Goal: Information Seeking & Learning: Check status

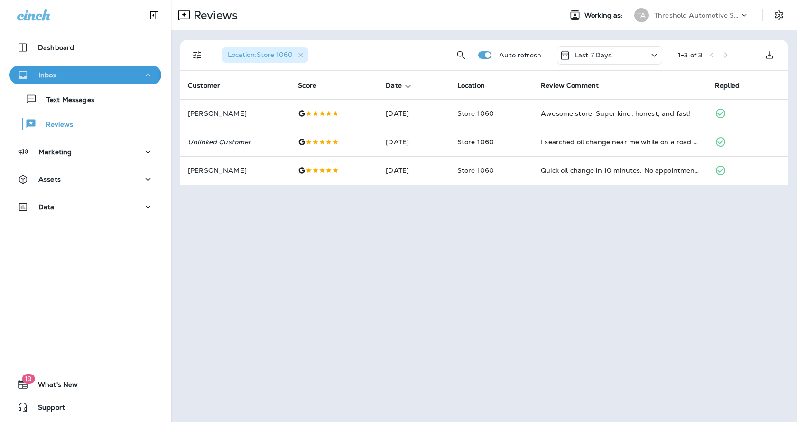
click at [61, 77] on div "Inbox" at bounding box center [85, 75] width 137 height 12
click at [47, 68] on button "Inbox" at bounding box center [85, 74] width 152 height 19
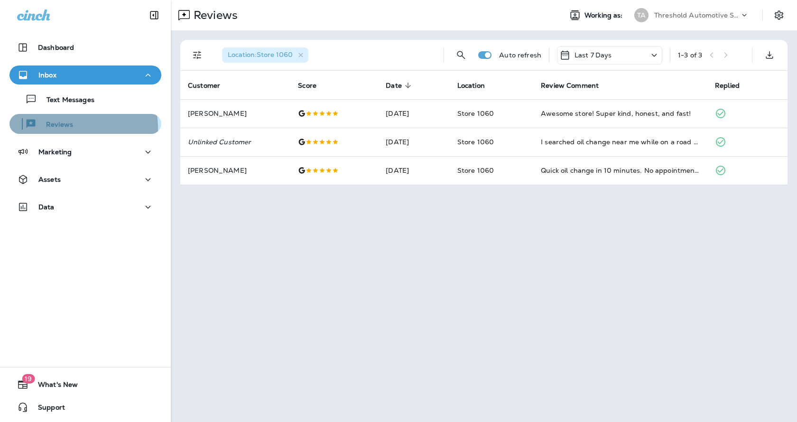
click at [64, 128] on p "Reviews" at bounding box center [55, 125] width 37 height 9
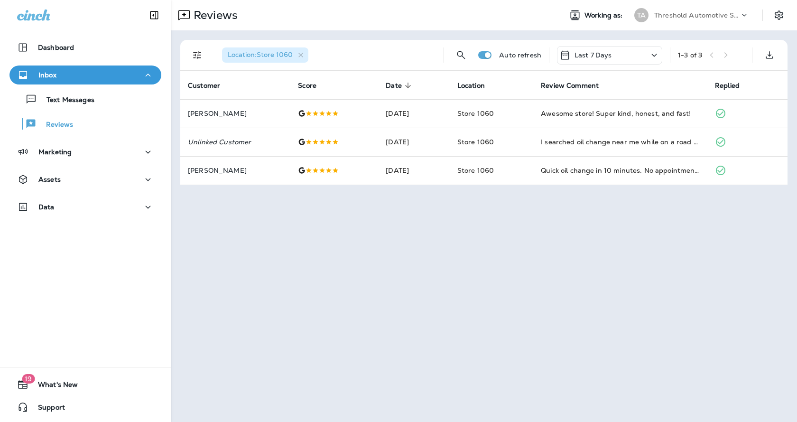
click at [649, 55] on icon at bounding box center [654, 55] width 11 height 12
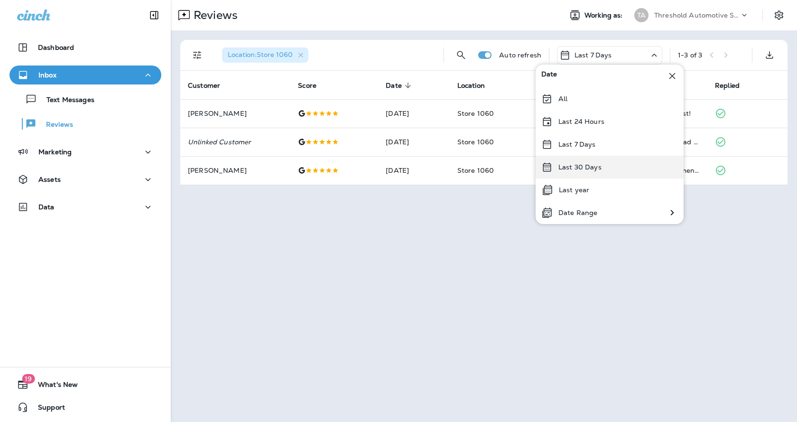
click at [586, 169] on p "Last 30 Days" at bounding box center [580, 167] width 43 height 8
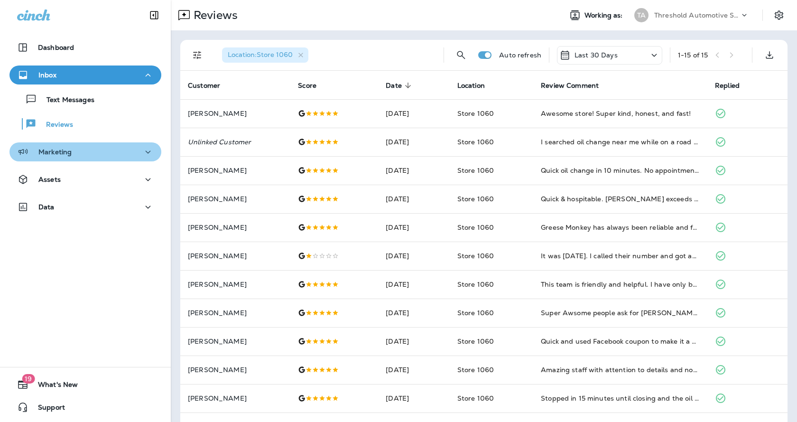
click at [142, 154] on icon "button" at bounding box center [147, 152] width 11 height 12
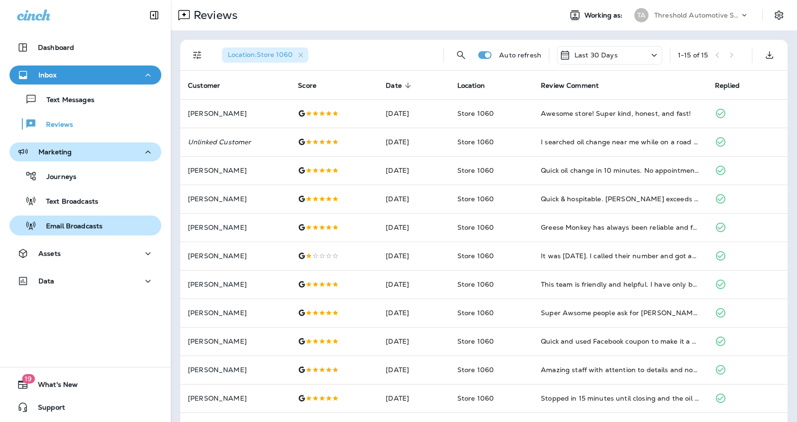
click at [95, 229] on p "Email Broadcasts" at bounding box center [70, 226] width 66 height 9
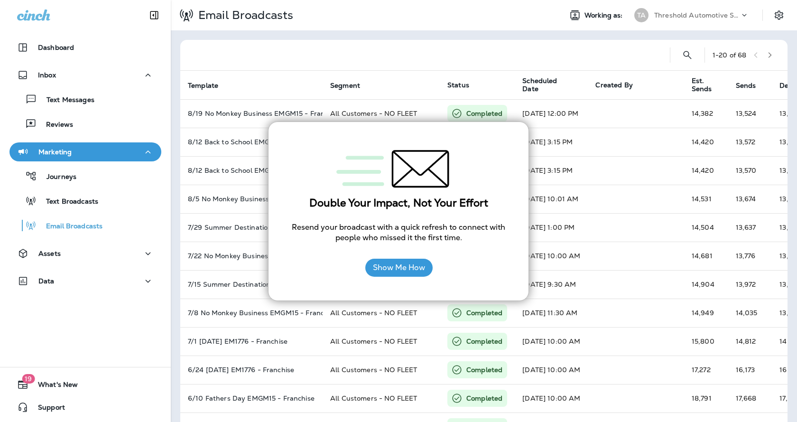
click at [420, 37] on div "1 - 20 of 68 Template Segment Status Scheduled Date Created By Est. Sends Sends…" at bounding box center [484, 354] width 626 height 648
click at [426, 56] on div at bounding box center [425, 55] width 475 height 30
click at [491, 68] on div at bounding box center [425, 55] width 475 height 30
click at [409, 274] on button "Show Me How" at bounding box center [398, 268] width 67 height 18
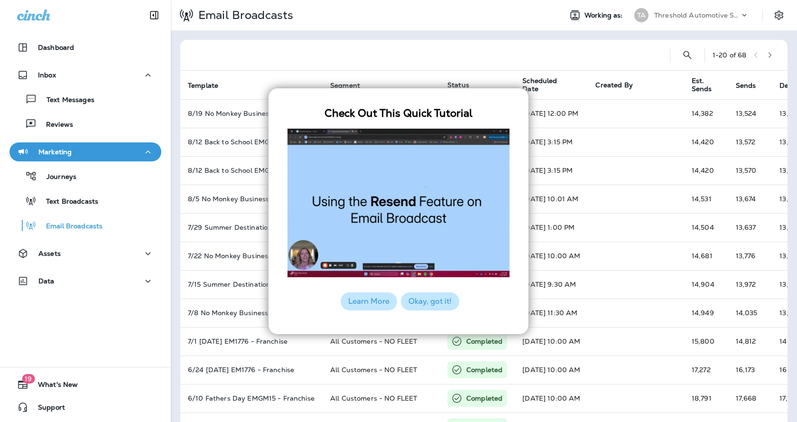
click at [417, 303] on button "Okay, got it!" at bounding box center [430, 301] width 58 height 18
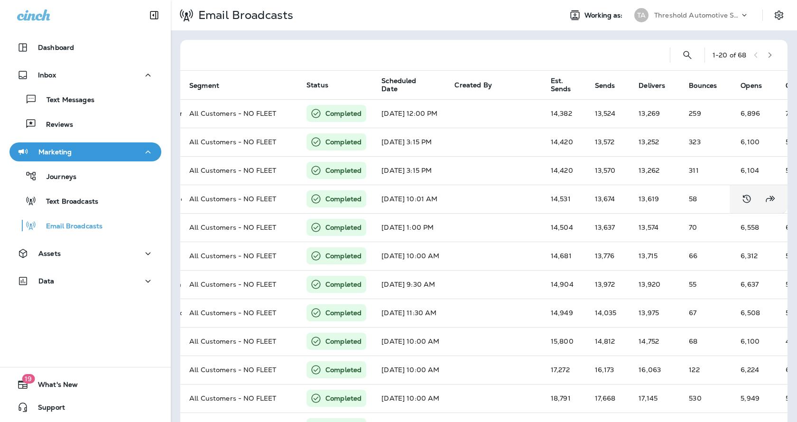
scroll to position [0, 224]
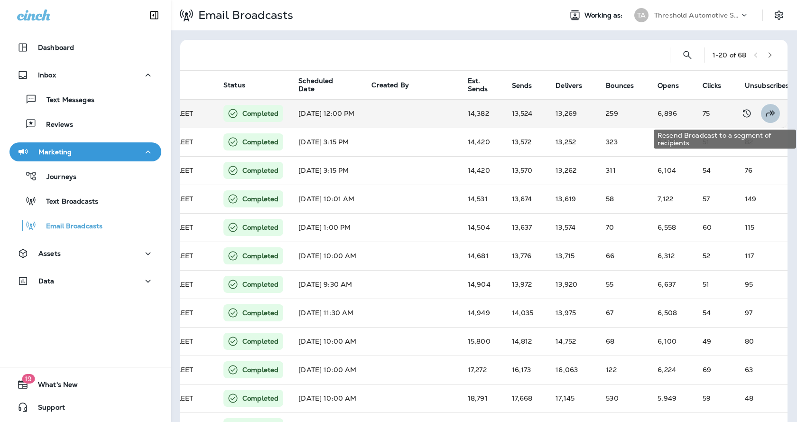
click at [765, 117] on icon "Resend Broadcast to a segment of recipients" at bounding box center [770, 113] width 11 height 11
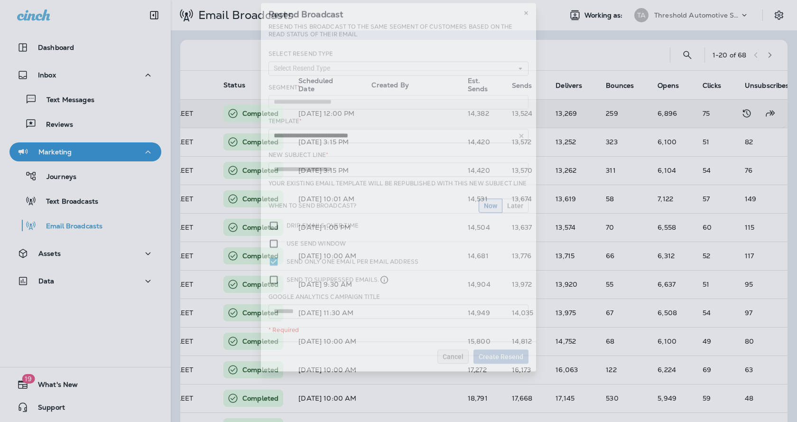
type input "**********"
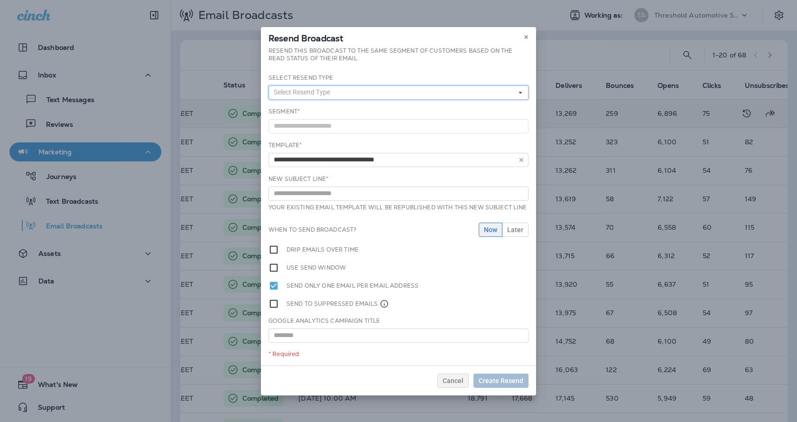
click at [311, 96] on button "Select Resend Type" at bounding box center [399, 92] width 260 height 14
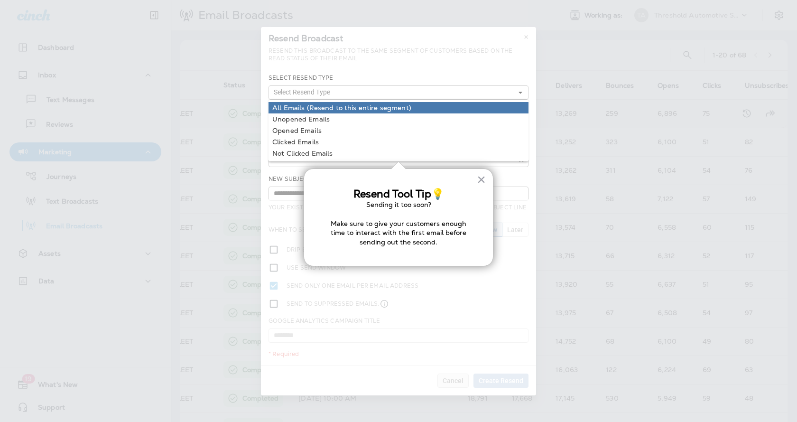
click at [316, 112] on link "All Emails (Resend to this entire segment)" at bounding box center [399, 107] width 260 height 11
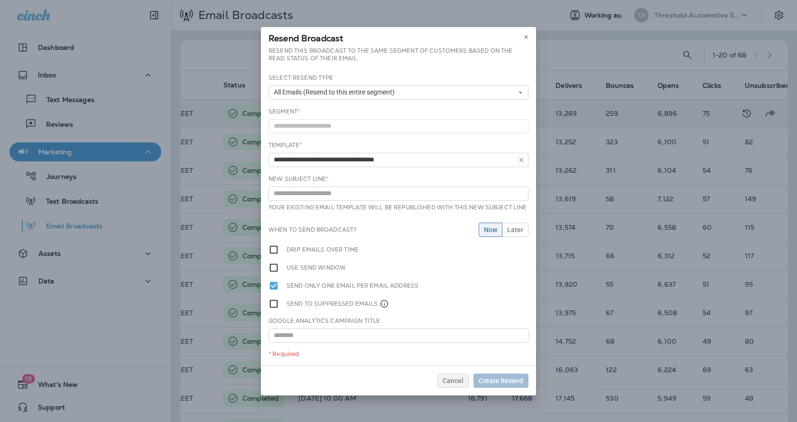
click at [521, 38] on div "Resend Broadcast" at bounding box center [398, 37] width 275 height 20
click at [524, 39] on icon at bounding box center [526, 37] width 6 height 6
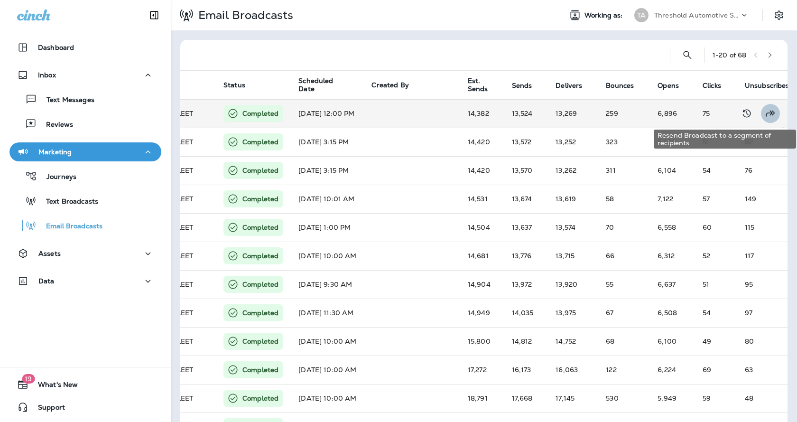
click at [766, 115] on icon "Resend Broadcast to a segment of recipients" at bounding box center [770, 113] width 9 height 6
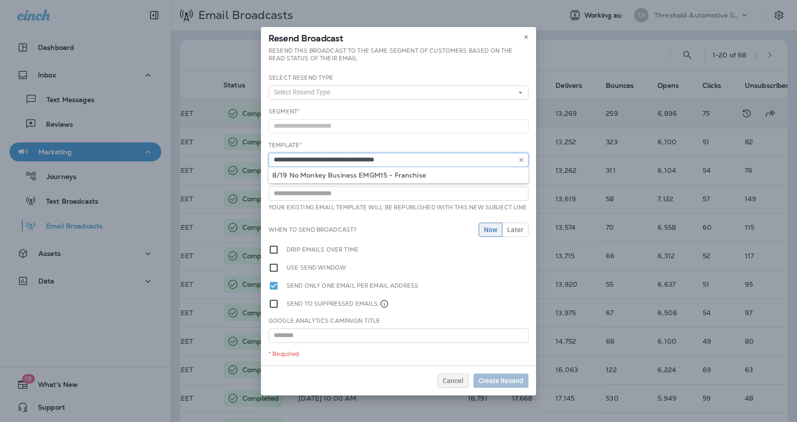
click at [284, 161] on input "**********" at bounding box center [399, 160] width 260 height 14
click at [286, 159] on input "**********" at bounding box center [399, 160] width 260 height 14
click at [280, 160] on input "**********" at bounding box center [399, 160] width 260 height 14
type input "**********"
click at [359, 141] on div "**********" at bounding box center [399, 154] width 260 height 26
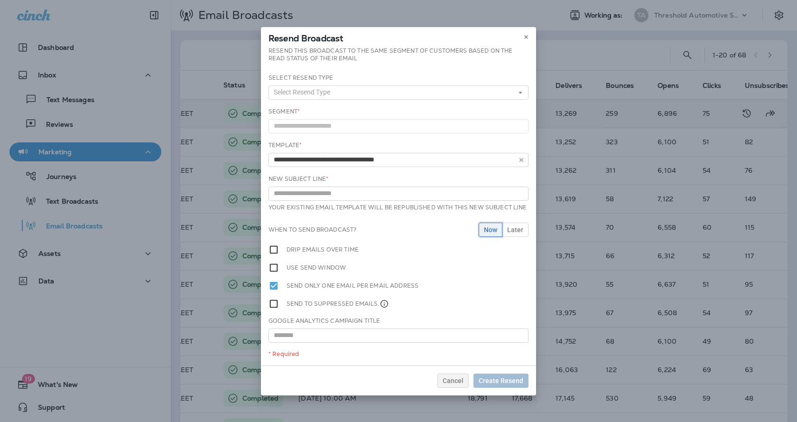
click at [489, 235] on button "Now" at bounding box center [491, 230] width 24 height 14
click at [308, 332] on input "text" at bounding box center [399, 335] width 260 height 14
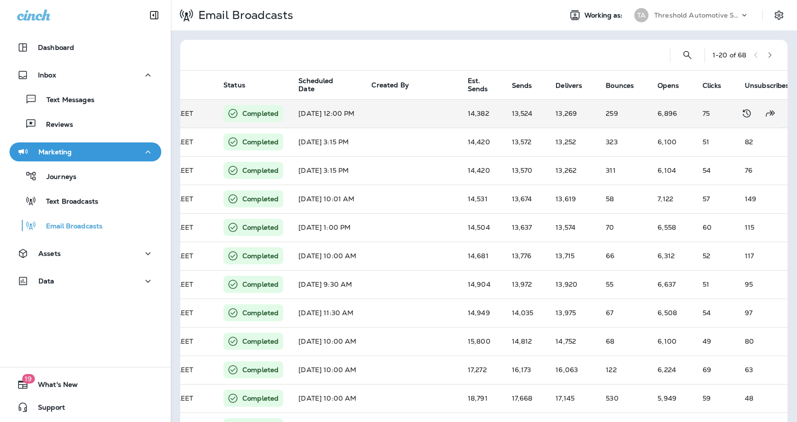
click at [255, 115] on p "Completed" at bounding box center [261, 113] width 36 height 9
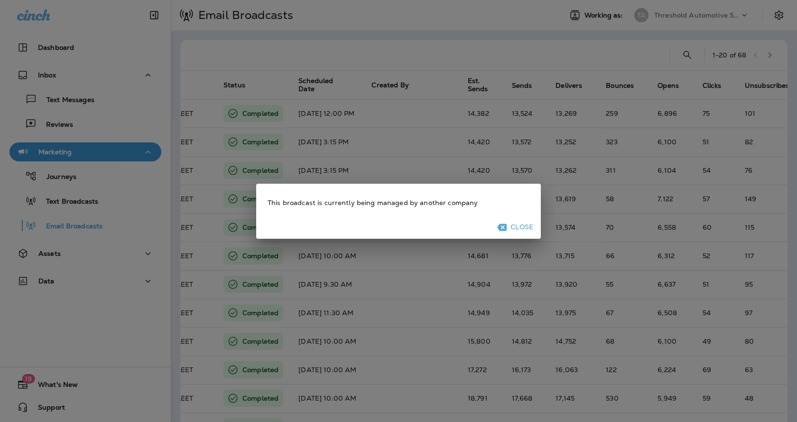
click at [505, 225] on icon "button" at bounding box center [501, 227] width 9 height 7
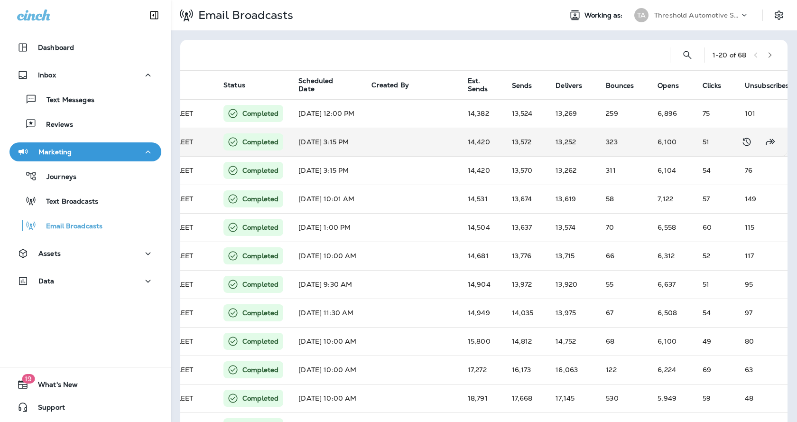
click at [393, 154] on td at bounding box center [412, 142] width 96 height 28
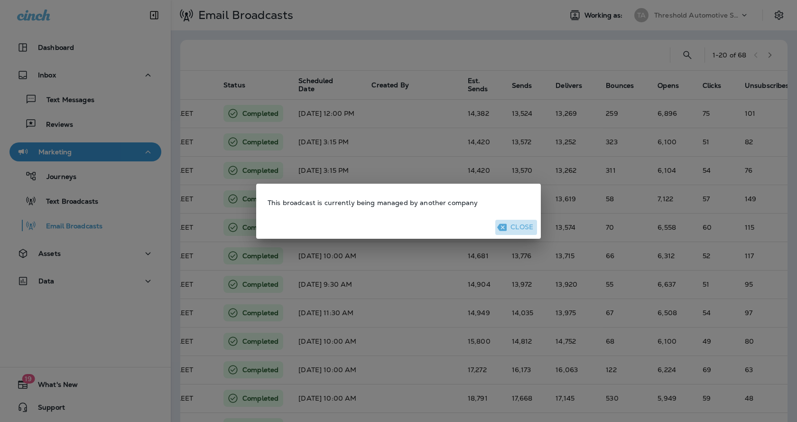
click at [520, 224] on button "Close" at bounding box center [516, 227] width 42 height 15
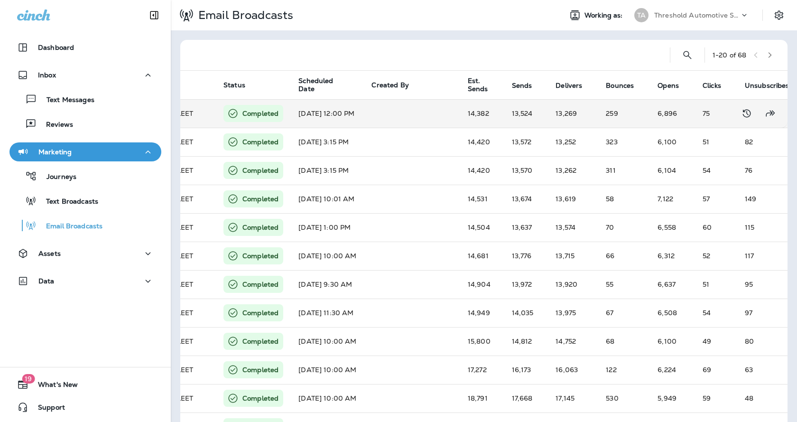
click at [364, 118] on td "[DATE] 12:00 PM" at bounding box center [327, 113] width 73 height 28
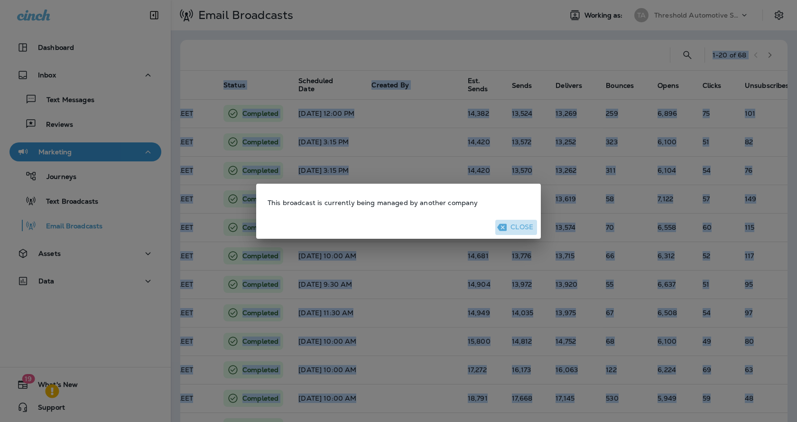
click at [523, 227] on button "Close" at bounding box center [516, 227] width 42 height 15
click at [523, 227] on td "13,637" at bounding box center [526, 227] width 44 height 28
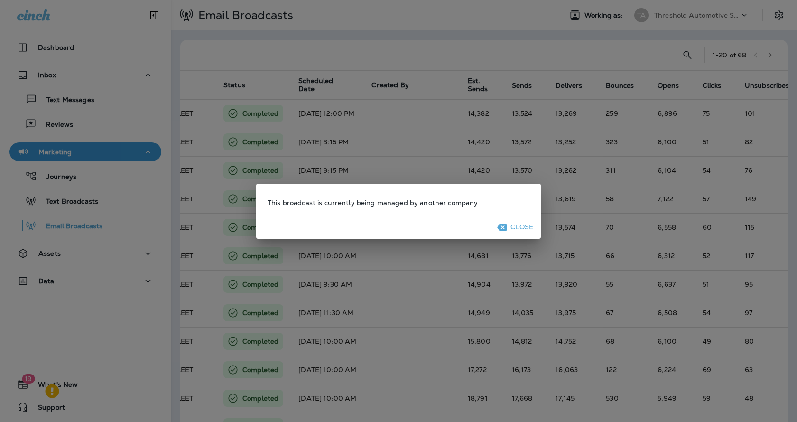
click at [522, 231] on button "Close" at bounding box center [516, 227] width 42 height 15
click at [522, 231] on td "13,637" at bounding box center [526, 227] width 44 height 28
click at [507, 238] on div "Close" at bounding box center [398, 227] width 285 height 23
click at [508, 231] on button "Close" at bounding box center [516, 227] width 42 height 15
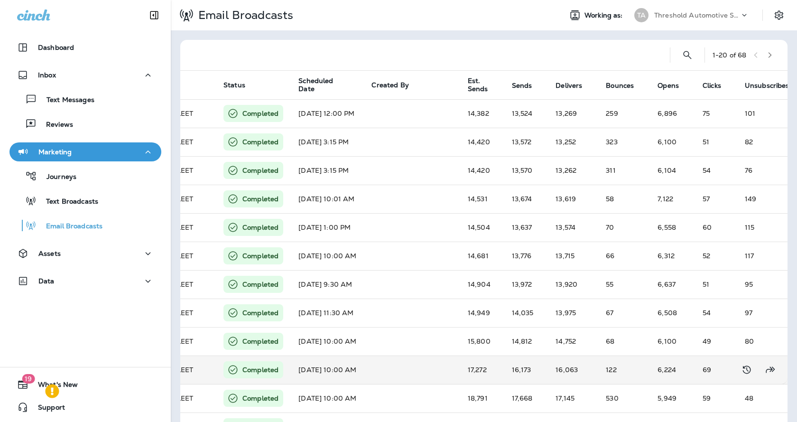
click at [364, 382] on td "[DATE] 10:00 AM" at bounding box center [327, 369] width 73 height 28
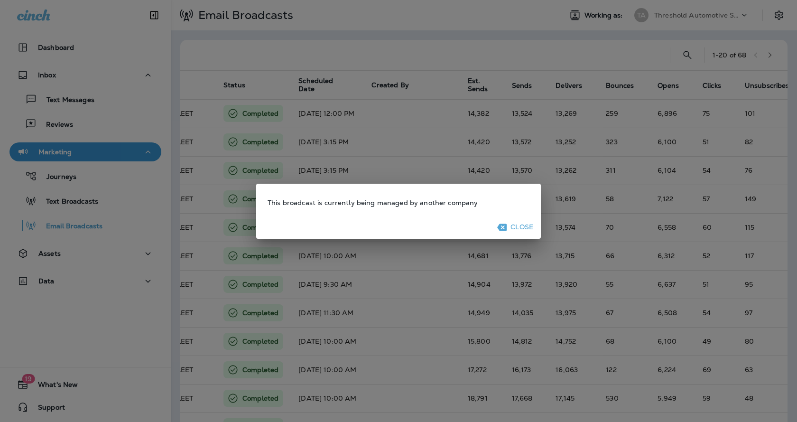
click at [535, 225] on button "Close" at bounding box center [516, 227] width 42 height 15
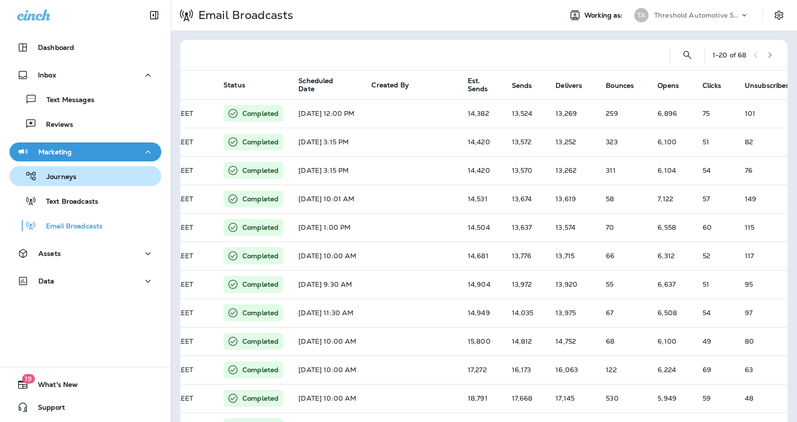
click at [61, 178] on p "Journeys" at bounding box center [56, 177] width 39 height 9
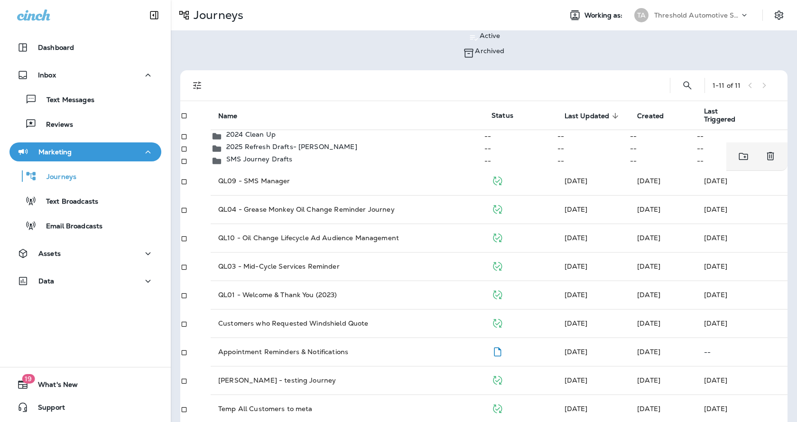
click at [260, 150] on p "2025 Refresh Drafts- [PERSON_NAME]" at bounding box center [291, 147] width 131 height 8
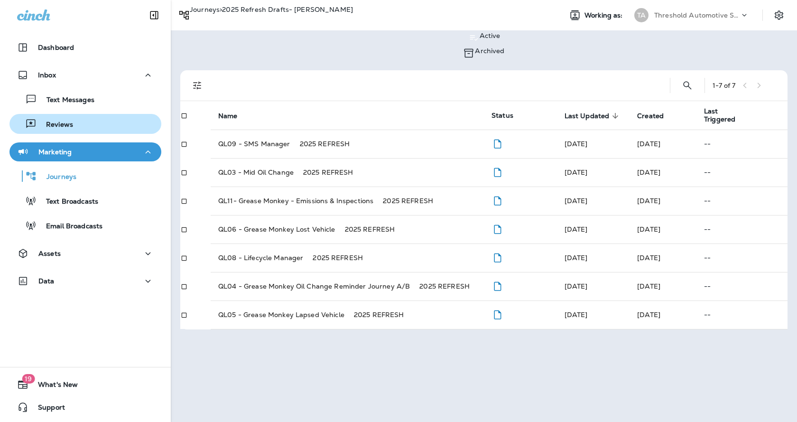
click at [63, 122] on p "Reviews" at bounding box center [55, 125] width 37 height 9
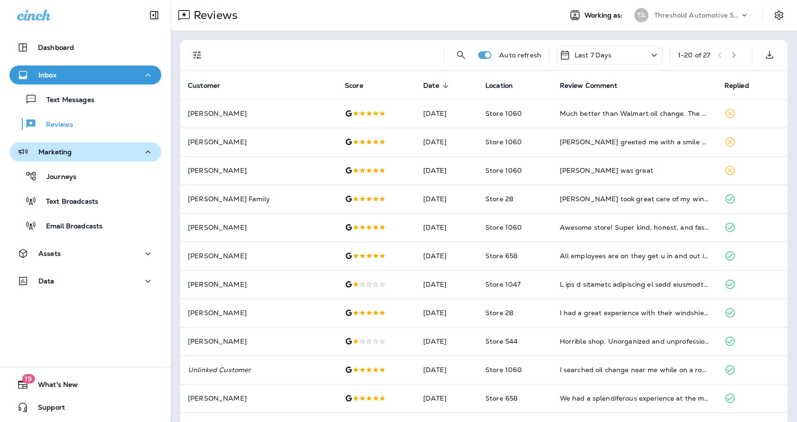
click at [56, 160] on button "Marketing" at bounding box center [85, 151] width 152 height 19
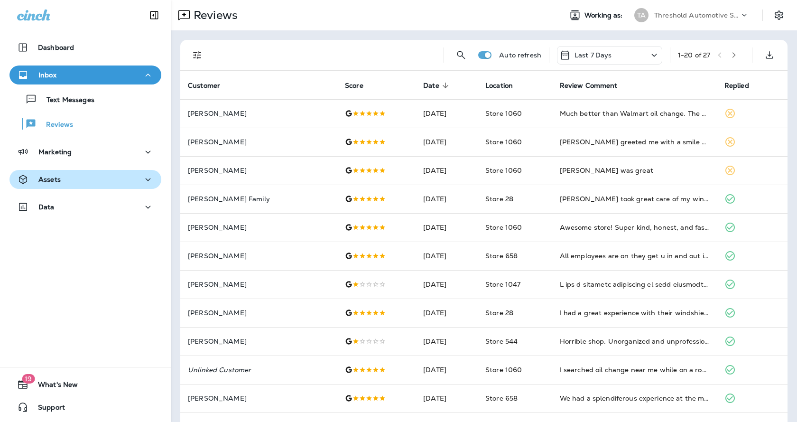
click at [68, 185] on div "Assets" at bounding box center [85, 180] width 137 height 12
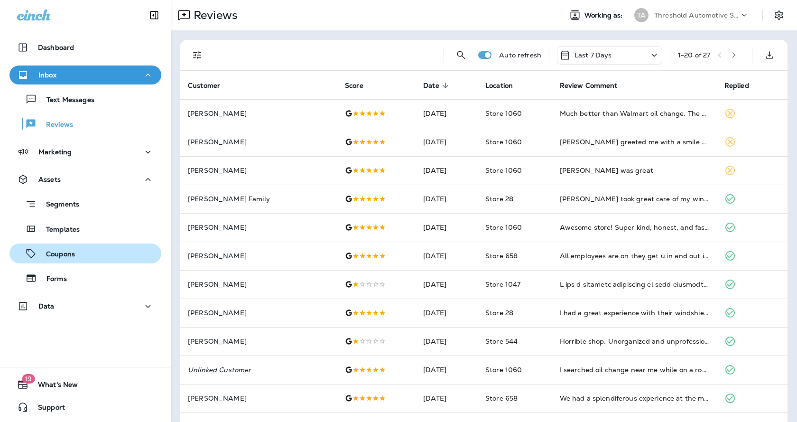
click at [75, 262] on button "Coupons" at bounding box center [85, 253] width 152 height 20
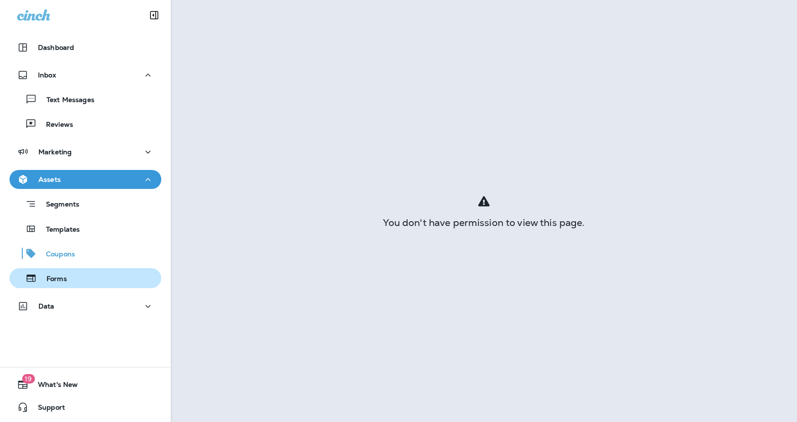
click at [69, 280] on div "Forms" at bounding box center [85, 278] width 144 height 14
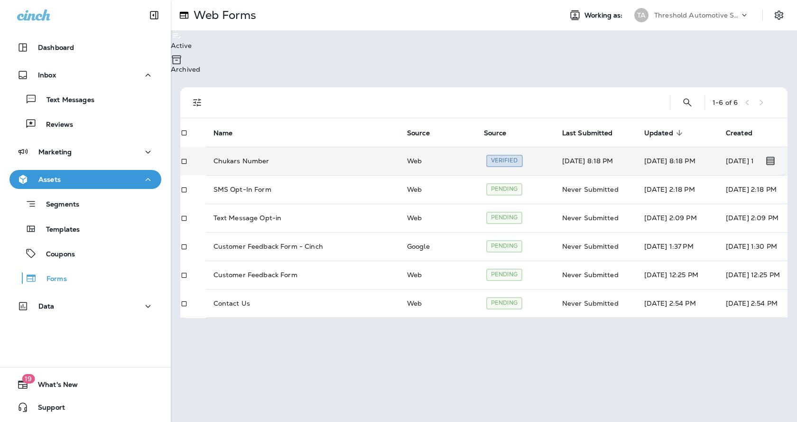
click at [242, 156] on p "Chukars Number" at bounding box center [242, 160] width 56 height 9
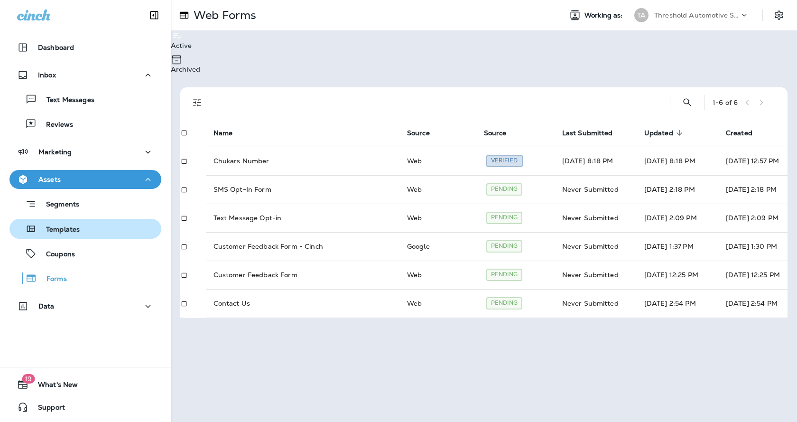
click at [70, 224] on div "Templates" at bounding box center [46, 229] width 66 height 14
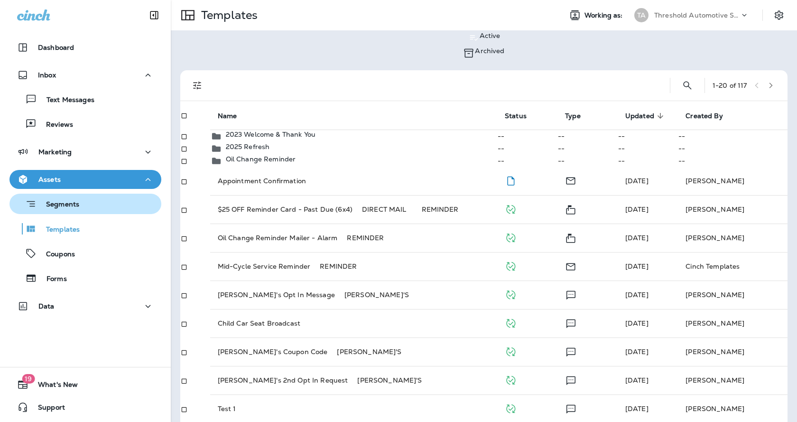
click at [65, 203] on p "Segments" at bounding box center [58, 204] width 43 height 9
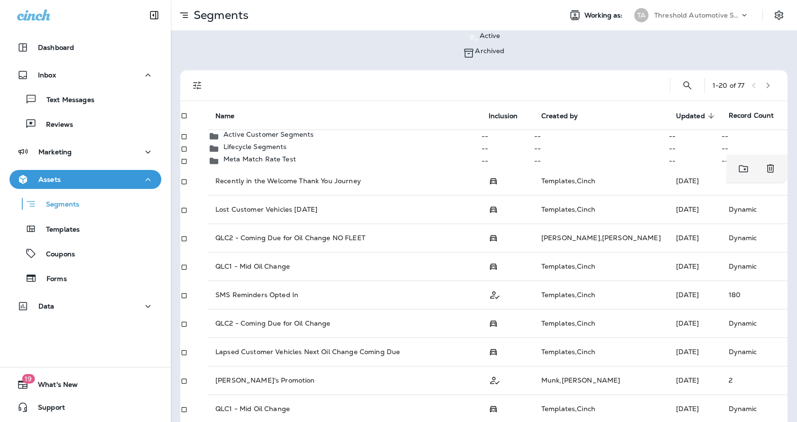
click at [292, 163] on p "Meta Match Rate Test" at bounding box center [260, 159] width 73 height 8
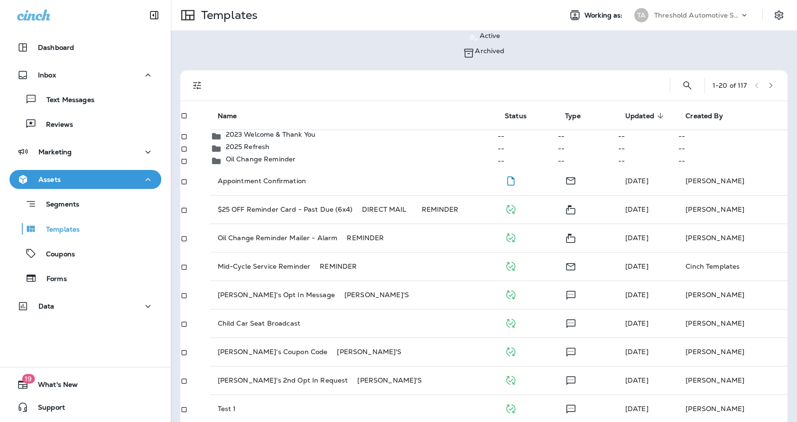
click at [68, 177] on div "Assets" at bounding box center [85, 180] width 137 height 12
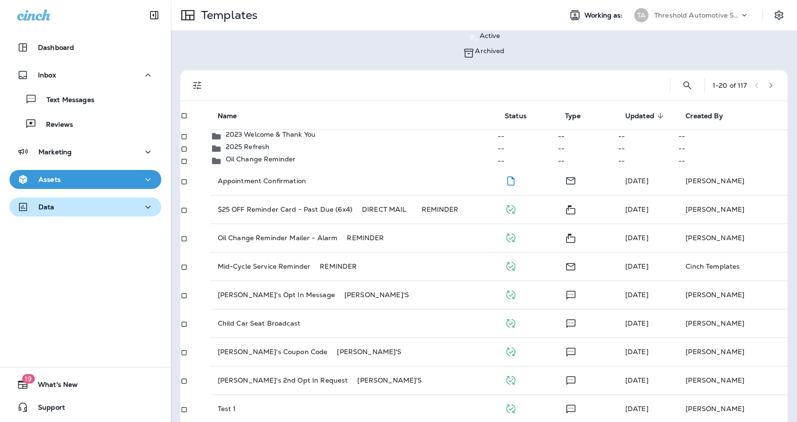
click at [76, 210] on div "Data" at bounding box center [85, 207] width 137 height 12
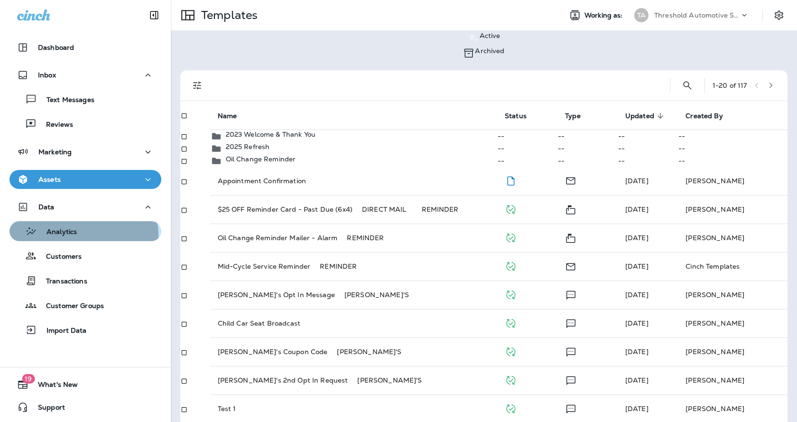
click at [78, 235] on div "Analytics" at bounding box center [85, 231] width 144 height 14
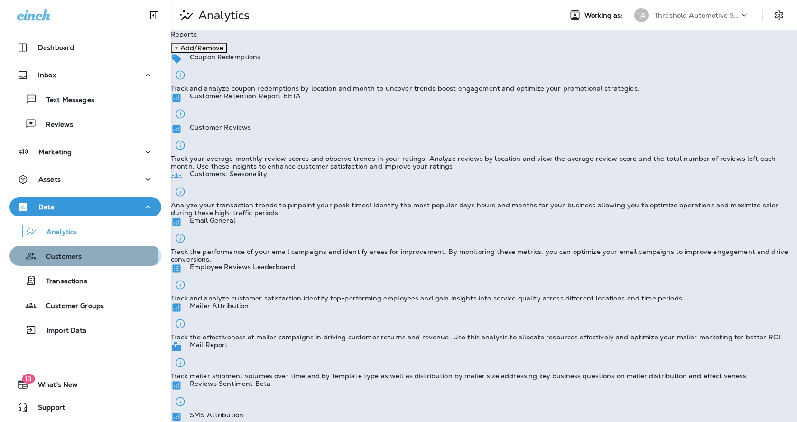
click at [72, 252] on p "Customers" at bounding box center [59, 256] width 45 height 9
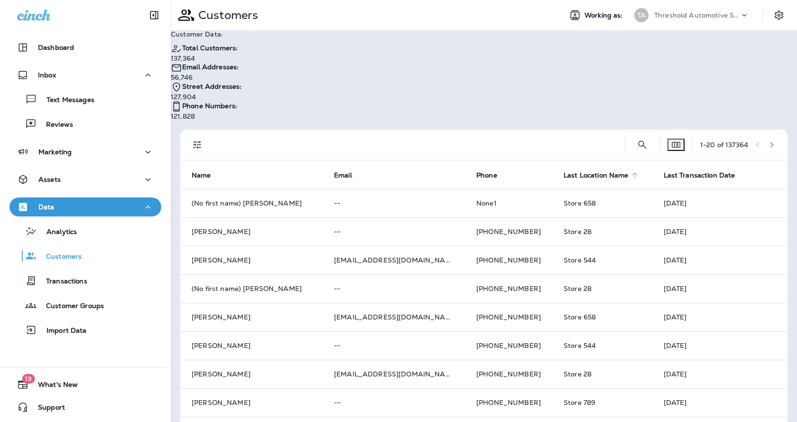
click at [564, 171] on span "Last Location Name" at bounding box center [596, 175] width 65 height 8
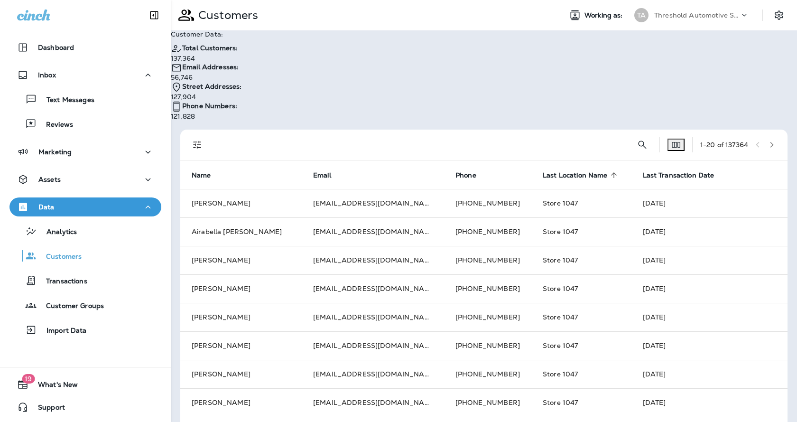
click at [543, 171] on span "Last Location Name" at bounding box center [575, 175] width 65 height 8
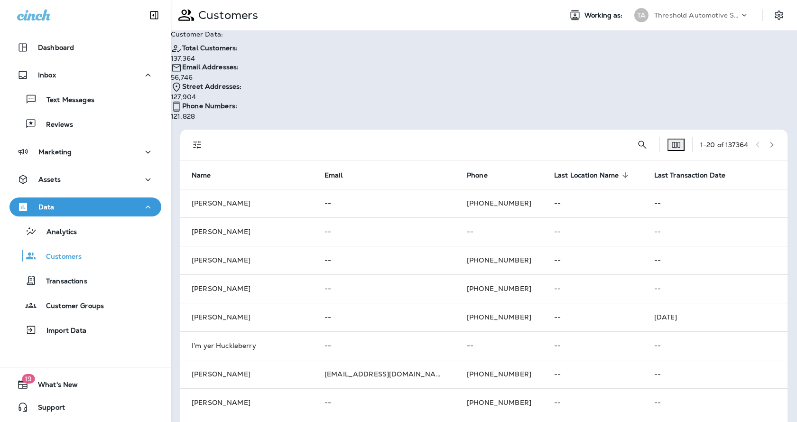
click at [524, 130] on div at bounding box center [416, 145] width 403 height 30
click at [554, 171] on span "Last Location Name" at bounding box center [586, 175] width 65 height 8
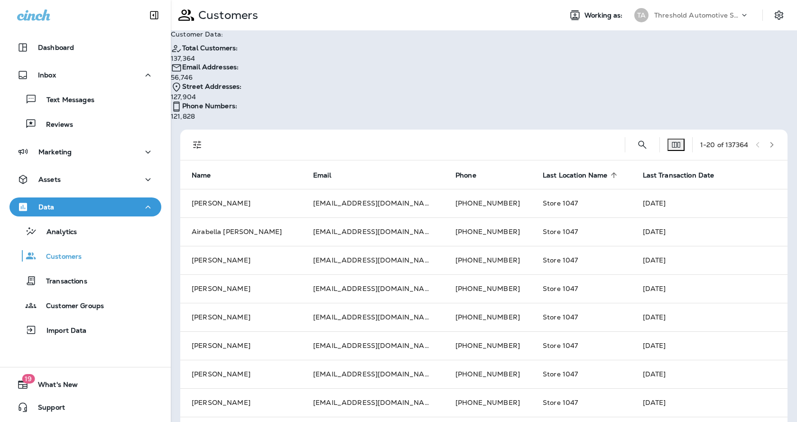
click at [366, 130] on div at bounding box center [416, 145] width 403 height 30
click at [635, 17] on div "TA" at bounding box center [642, 15] width 14 height 14
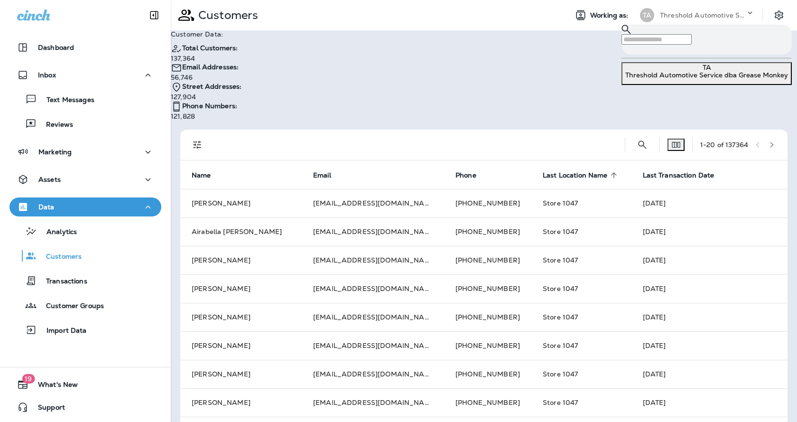
click at [640, 17] on div "TA" at bounding box center [647, 15] width 14 height 14
click at [445, 20] on div "Customers" at bounding box center [365, 15] width 389 height 24
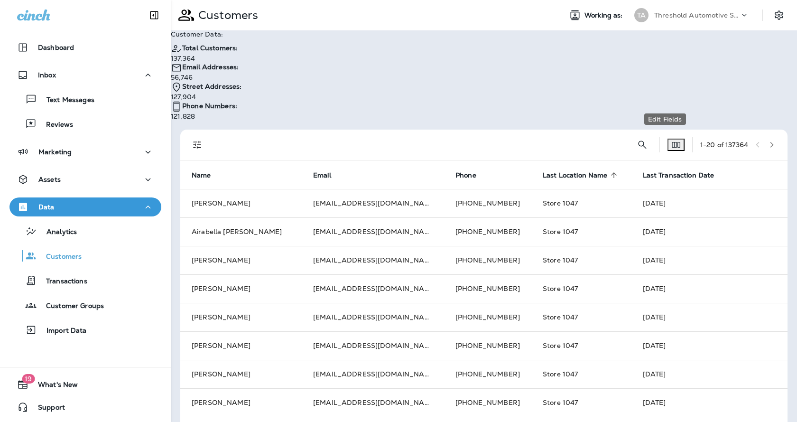
click at [672, 140] on icon "Edit Fields" at bounding box center [676, 144] width 9 height 9
click at [562, 100] on div "Edit Fields Available Fields id First Name first_name Last Name last_name Addre…" at bounding box center [398, 425] width 797 height 850
click at [201, 139] on icon "Filters" at bounding box center [197, 144] width 11 height 11
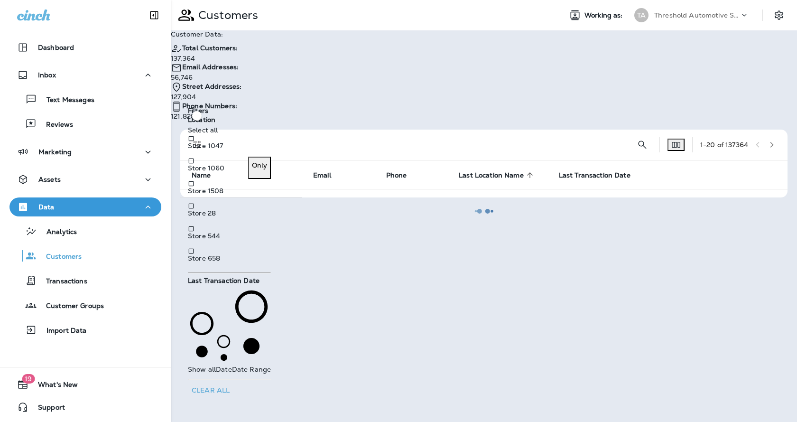
click at [224, 172] on p "Store 1060" at bounding box center [206, 168] width 37 height 8
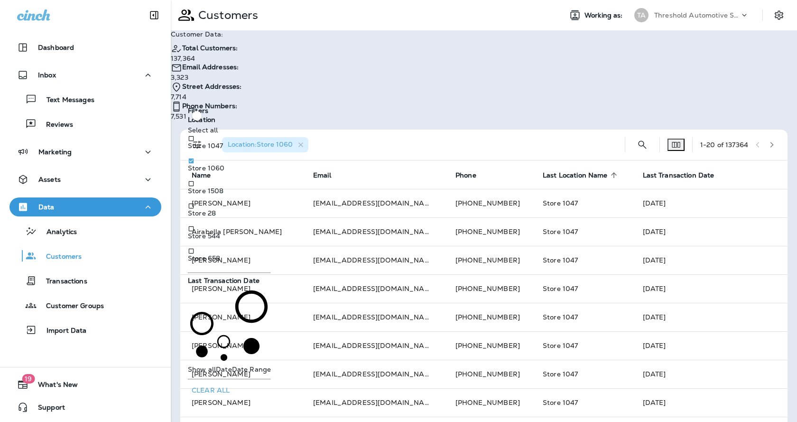
click at [427, 130] on div "Location : Store 1060" at bounding box center [416, 145] width 403 height 30
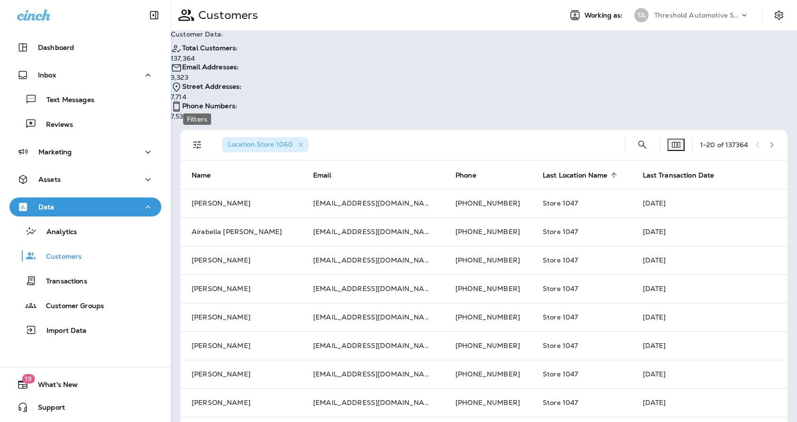
click at [201, 139] on icon "Filters" at bounding box center [197, 144] width 11 height 11
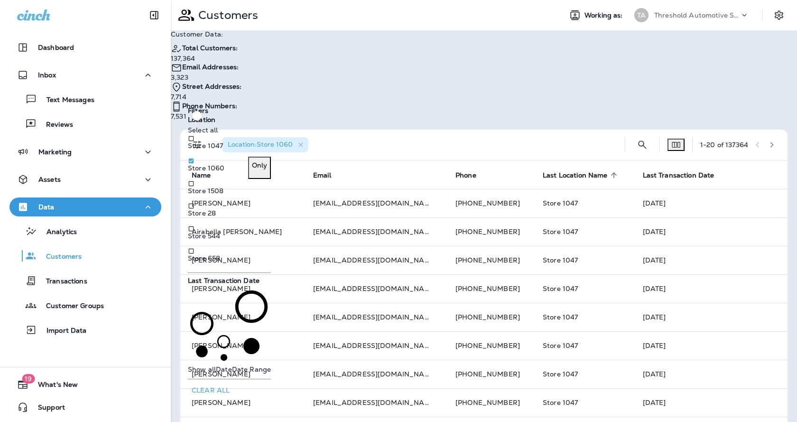
click at [218, 172] on p "Store 1060" at bounding box center [206, 168] width 37 height 8
click at [218, 149] on p "Store 1047" at bounding box center [205, 146] width 35 height 8
click at [271, 115] on div "Filters" at bounding box center [229, 111] width 83 height 8
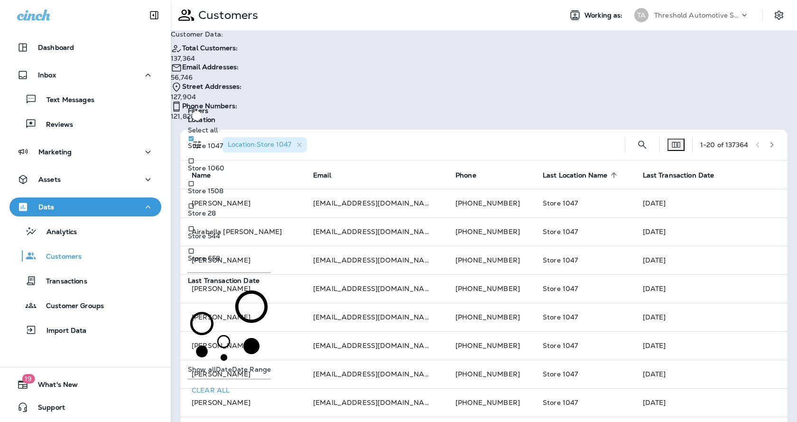
click at [355, 130] on div "Location : Store 1047" at bounding box center [416, 145] width 403 height 30
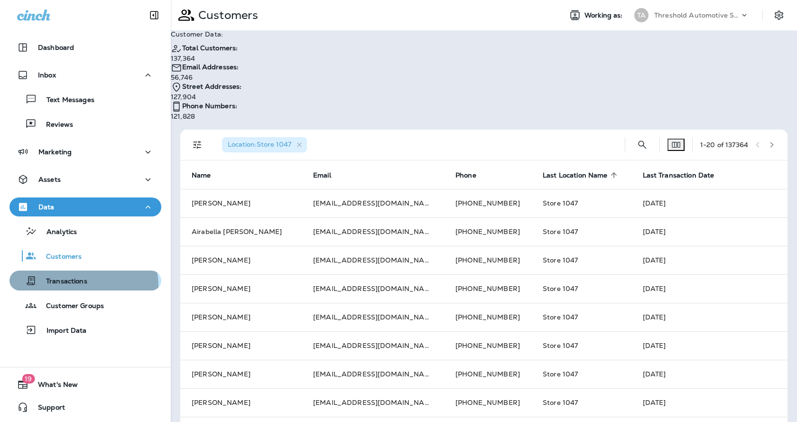
click at [67, 287] on div "Transactions" at bounding box center [50, 280] width 74 height 14
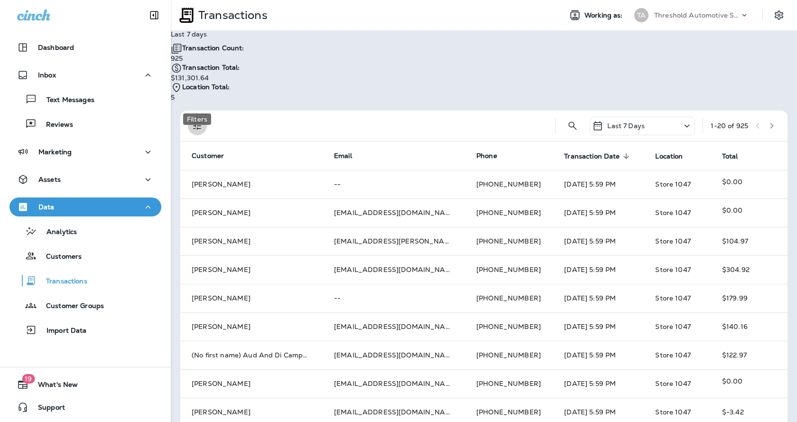
click at [204, 116] on button "Filters" at bounding box center [197, 125] width 19 height 19
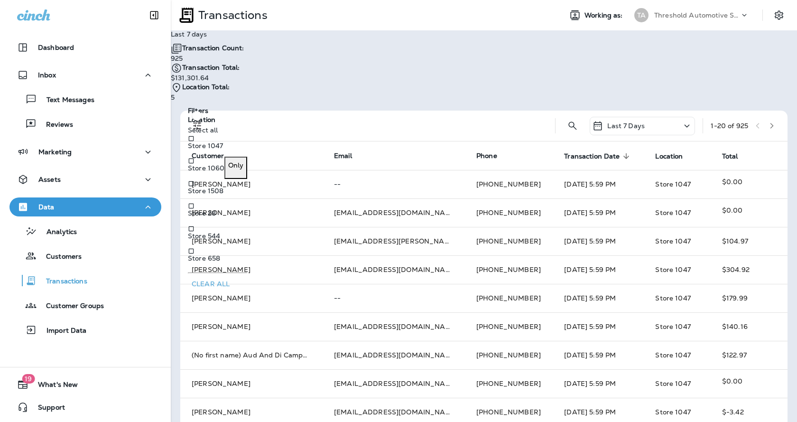
click at [224, 172] on p "Store 1060" at bounding box center [206, 168] width 37 height 8
click at [307, 111] on div at bounding box center [381, 126] width 333 height 30
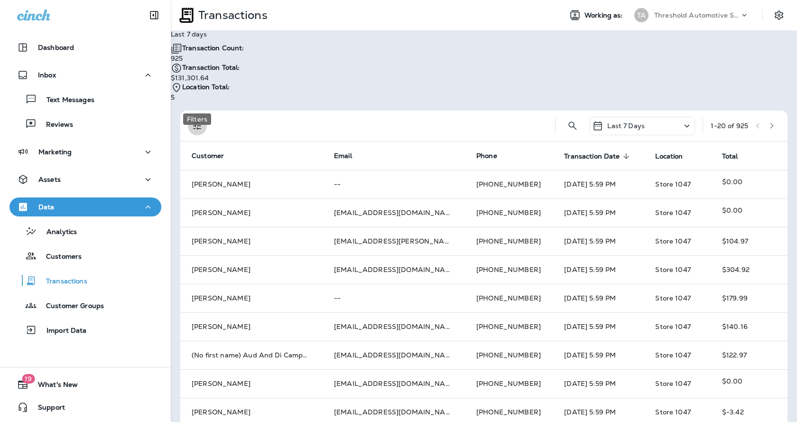
click at [198, 116] on button "Filters" at bounding box center [197, 125] width 19 height 19
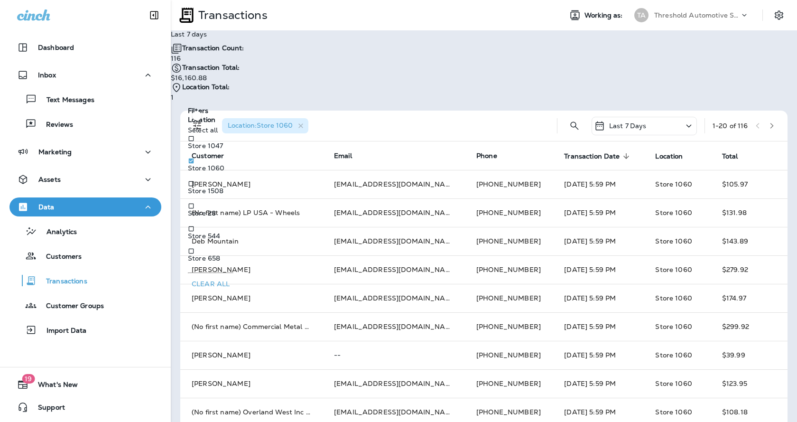
click at [395, 111] on div "Location : Store 1060" at bounding box center [382, 126] width 335 height 30
drag, startPoint x: 335, startPoint y: 56, endPoint x: 344, endPoint y: 54, distance: 9.5
click at [244, 55] on p "116" at bounding box center [208, 59] width 74 height 8
drag, startPoint x: 444, startPoint y: 55, endPoint x: 479, endPoint y: 56, distance: 35.1
click at [244, 56] on div "Last 7 days Transaction Count: 116 Transaction Total: $16,160.88 Location Total…" at bounding box center [208, 65] width 74 height 71
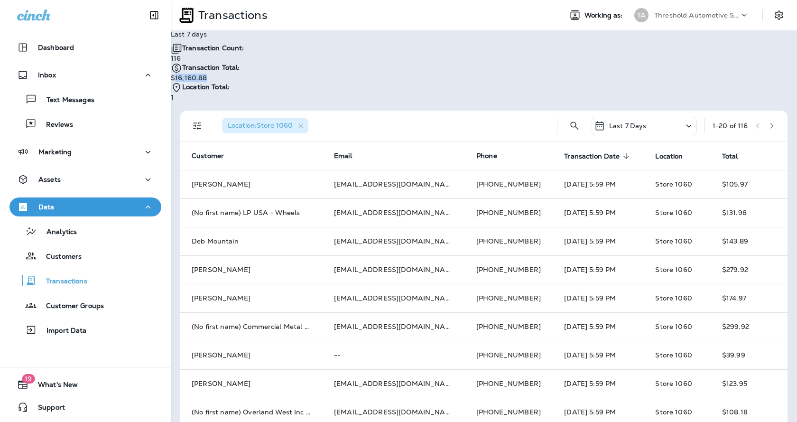
click at [244, 56] on div "Last 7 days Transaction Count: 116 Transaction Total: $16,160.88 Location Total…" at bounding box center [208, 65] width 74 height 71
click at [653, 117] on div "Last 7 Days" at bounding box center [644, 126] width 105 height 19
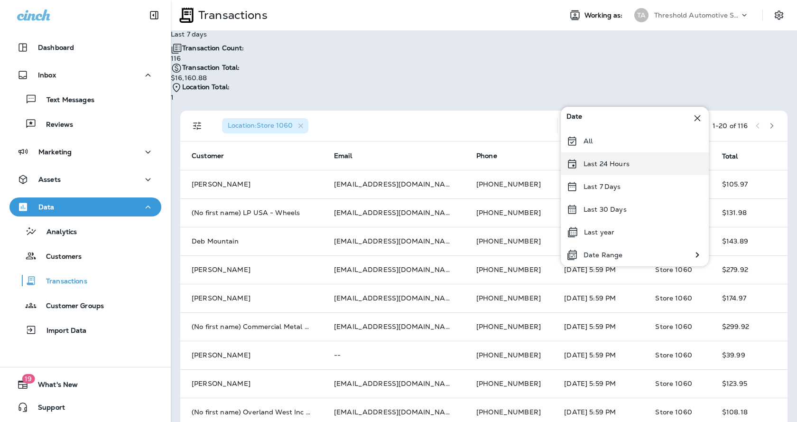
click at [613, 162] on p "Last 24 Hours" at bounding box center [607, 164] width 46 height 8
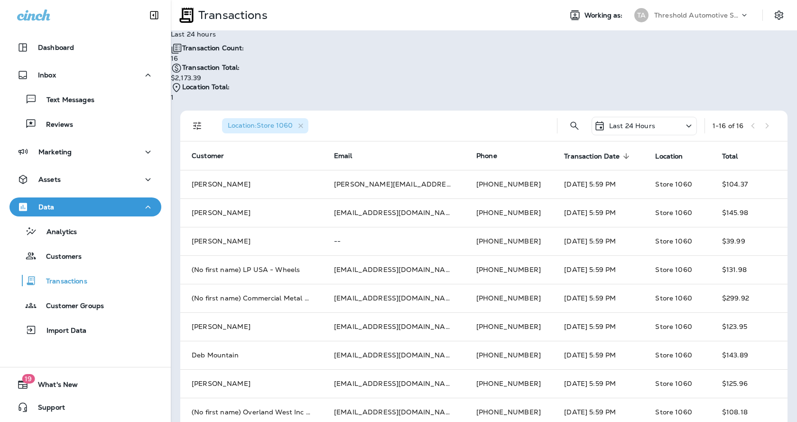
click at [671, 117] on div "Last 24 Hours" at bounding box center [644, 126] width 105 height 19
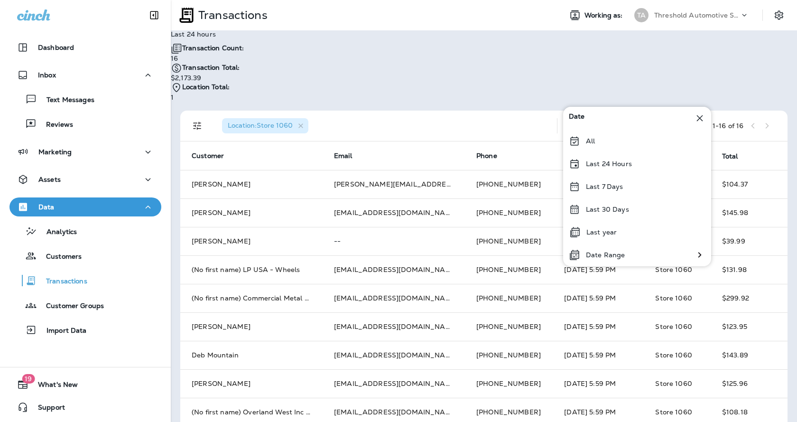
drag, startPoint x: 671, startPoint y: 98, endPoint x: 669, endPoint y: 91, distance: 8.0
click at [669, 117] on div "Last 24 Hours" at bounding box center [644, 126] width 105 height 19
click at [624, 209] on p "Last 30 Days" at bounding box center [607, 210] width 43 height 8
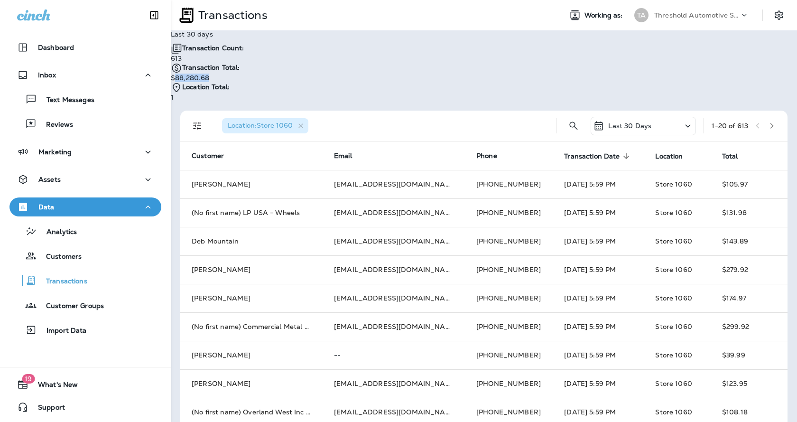
drag, startPoint x: 455, startPoint y: 57, endPoint x: 490, endPoint y: 55, distance: 35.2
click at [244, 55] on div "Last 30 days Transaction Count: 613 Transaction Total: $88,280.68 Location Tota…" at bounding box center [208, 65] width 74 height 71
drag, startPoint x: 464, startPoint y: 58, endPoint x: 482, endPoint y: 58, distance: 17.6
click at [244, 74] on p "$88,280.68" at bounding box center [208, 78] width 74 height 8
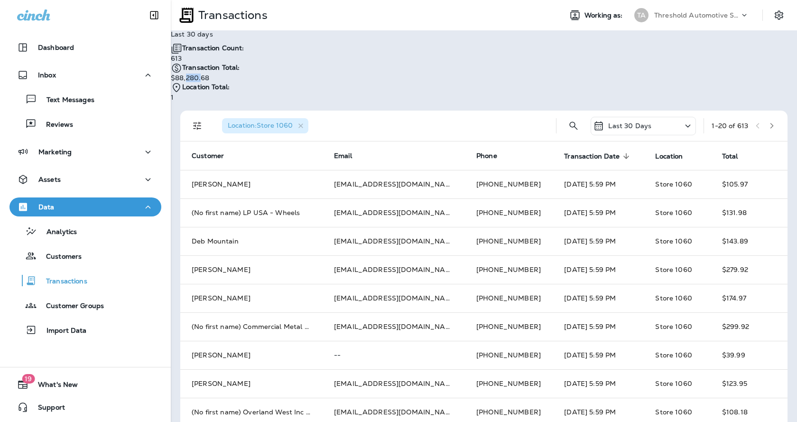
click at [244, 74] on p "$88,280.68" at bounding box center [208, 78] width 74 height 8
click at [244, 58] on div "Last 30 days Transaction Count: 613 Transaction Total: $88,280.68 Location Tota…" at bounding box center [208, 65] width 74 height 71
click at [244, 56] on p "613" at bounding box center [208, 59] width 74 height 8
click at [244, 57] on p "613" at bounding box center [208, 59] width 74 height 8
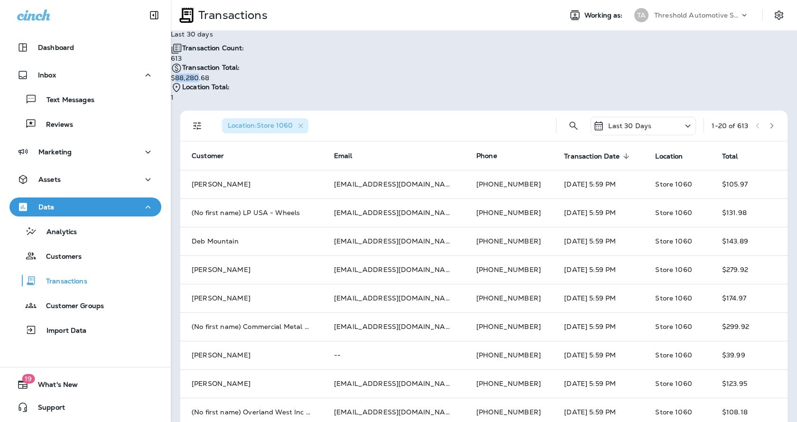
drag, startPoint x: 455, startPoint y: 59, endPoint x: 478, endPoint y: 60, distance: 23.3
click at [244, 74] on p "$88,280.68" at bounding box center [208, 78] width 74 height 8
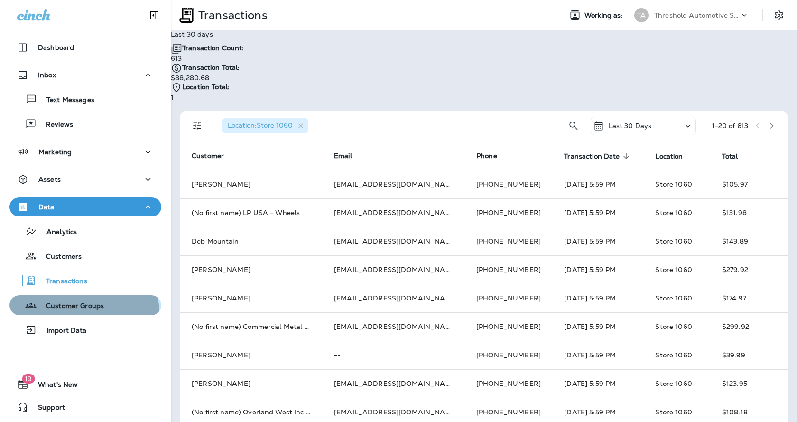
click at [75, 314] on button "Customer Groups" at bounding box center [85, 305] width 152 height 20
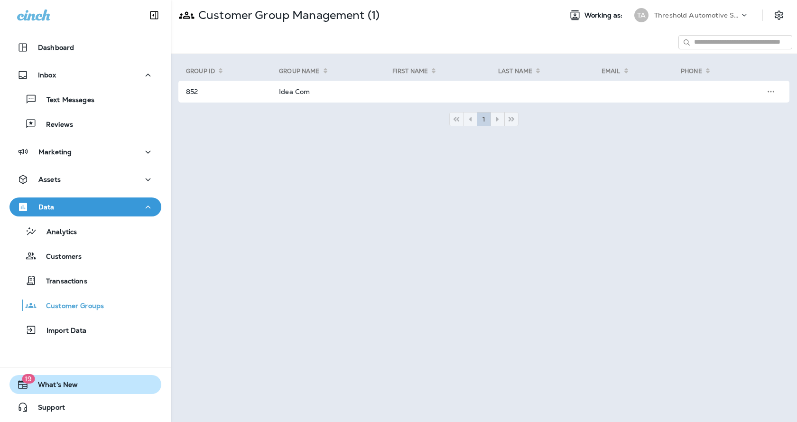
click at [48, 389] on span "What's New" at bounding box center [52, 386] width 49 height 11
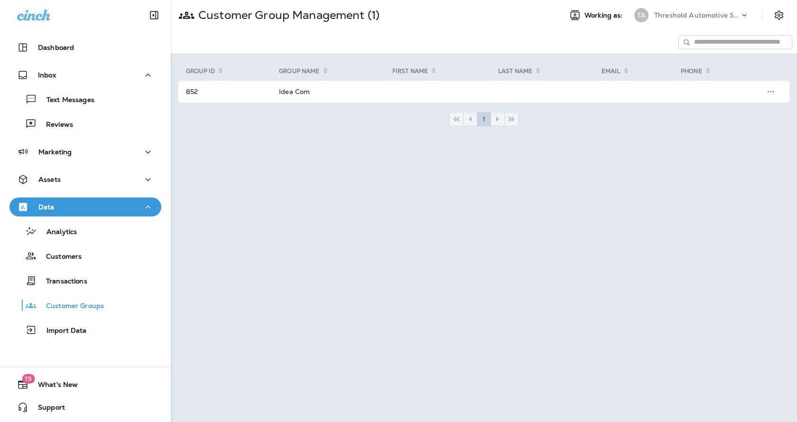
click at [61, 153] on p "Marketing" at bounding box center [54, 152] width 33 height 8
click at [61, 178] on div "Assets" at bounding box center [85, 180] width 137 height 12
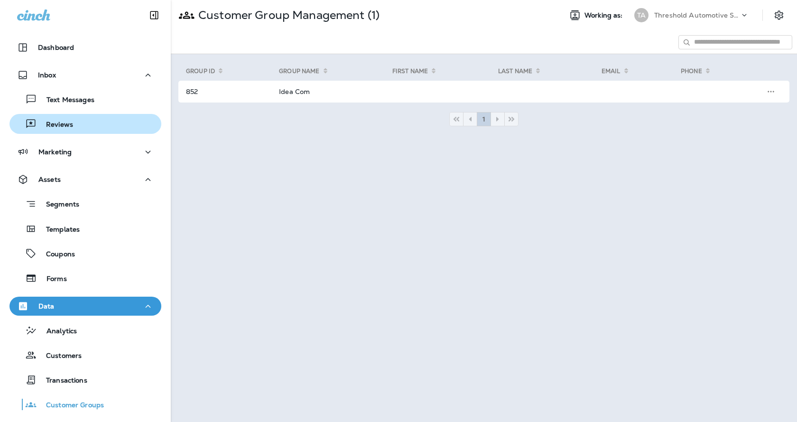
click at [70, 122] on p "Reviews" at bounding box center [55, 125] width 37 height 9
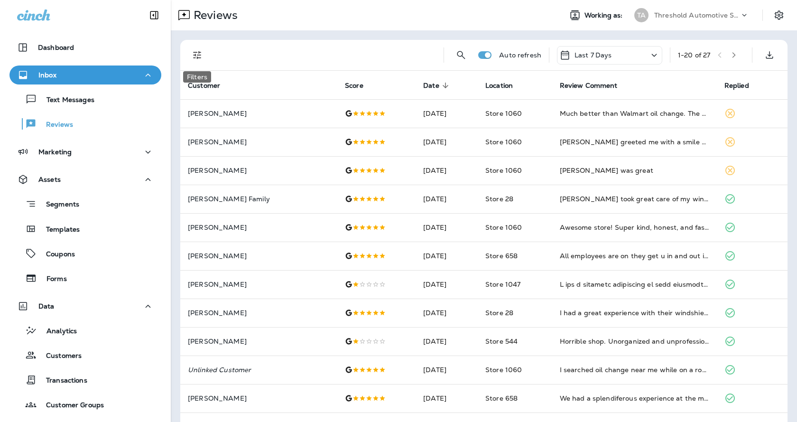
click at [199, 63] on button "Filters" at bounding box center [197, 55] width 19 height 19
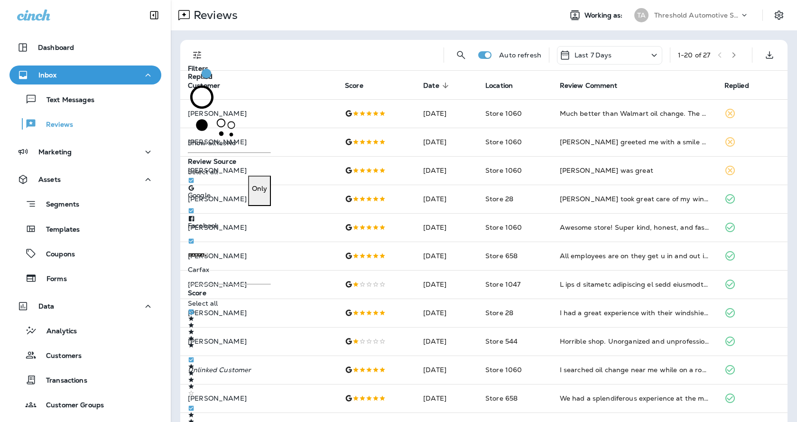
scroll to position [280, 0]
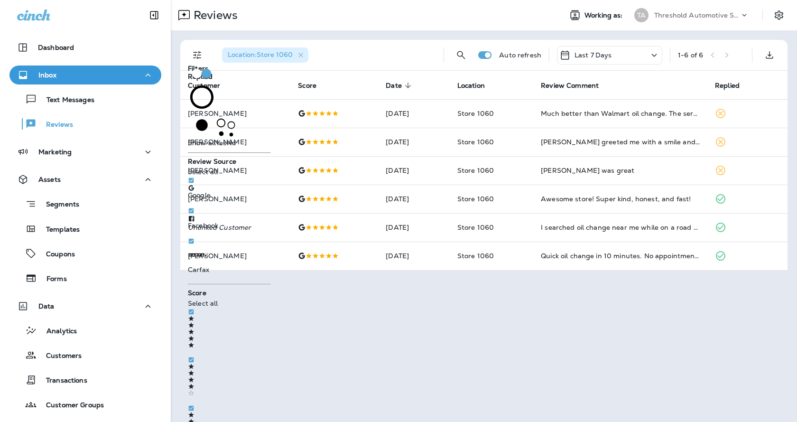
click at [354, 21] on div "Reviews" at bounding box center [362, 15] width 383 height 19
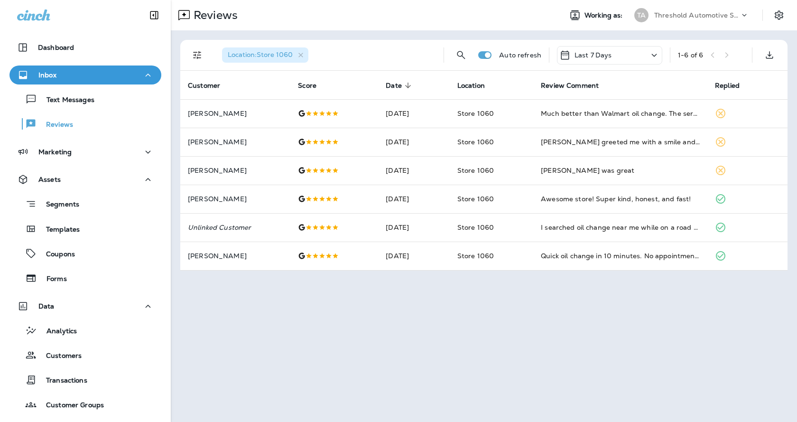
click at [390, 51] on div "Location : Store 1060" at bounding box center [326, 55] width 222 height 30
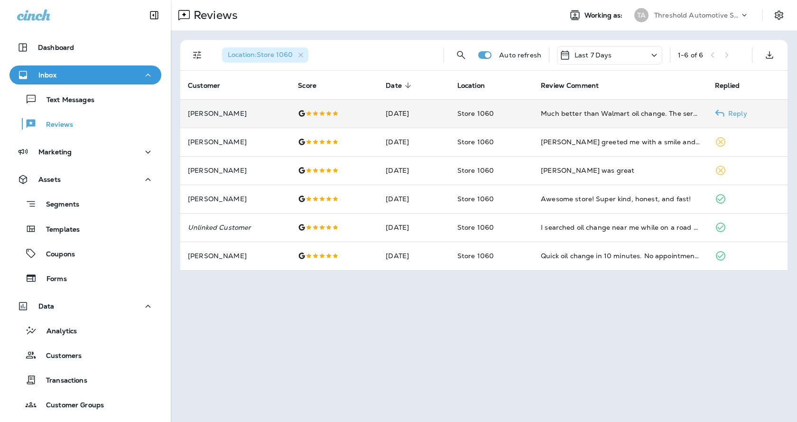
click at [514, 116] on td "Store 1060" at bounding box center [492, 113] width 84 height 28
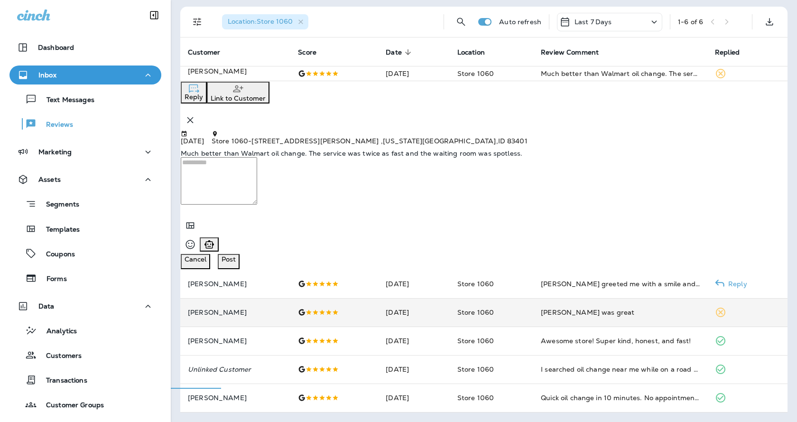
scroll to position [77, 0]
click at [572, 317] on td "[PERSON_NAME] was great" at bounding box center [620, 312] width 174 height 28
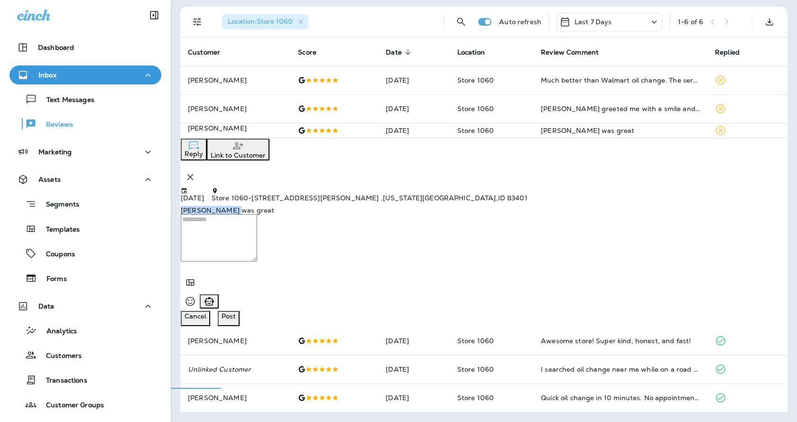
drag, startPoint x: 196, startPoint y: 170, endPoint x: 242, endPoint y: 173, distance: 46.6
click at [242, 206] on div "[PERSON_NAME] was great" at bounding box center [484, 210] width 607 height 8
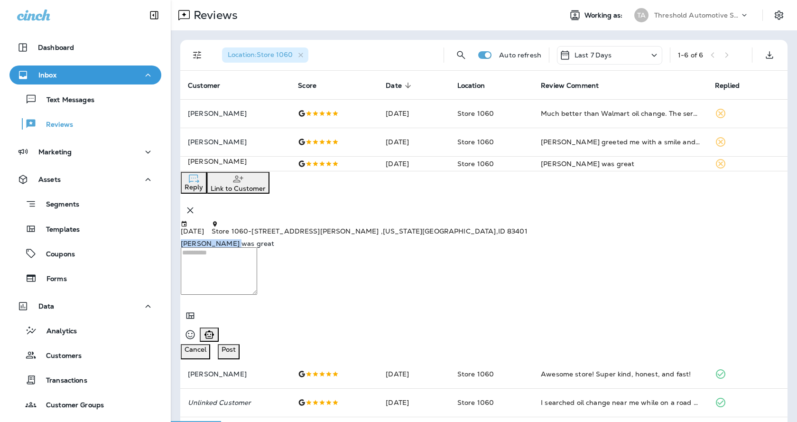
click at [359, 34] on div "Location : Store 1060 Auto refresh Last 7 Days 1 - 6 of 6 Customer Score Date s…" at bounding box center [484, 242] width 626 height 425
drag, startPoint x: 242, startPoint y: 244, endPoint x: 194, endPoint y: 246, distance: 47.5
click at [194, 246] on div "[PERSON_NAME] was great" at bounding box center [484, 244] width 607 height 8
click at [260, 247] on p "[PERSON_NAME] was great" at bounding box center [484, 244] width 607 height 8
click at [494, 208] on div "Reply Link to Customer" at bounding box center [484, 196] width 607 height 48
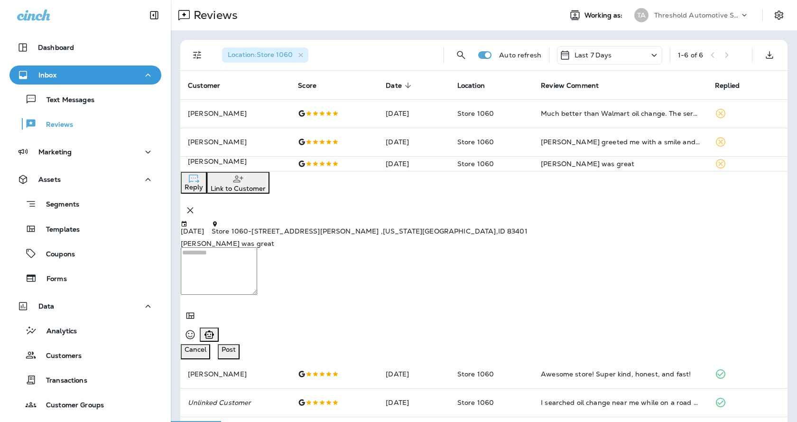
click at [494, 208] on div "Reply Link to Customer" at bounding box center [484, 196] width 607 height 48
click at [532, 168] on td "Store 1060" at bounding box center [492, 163] width 84 height 15
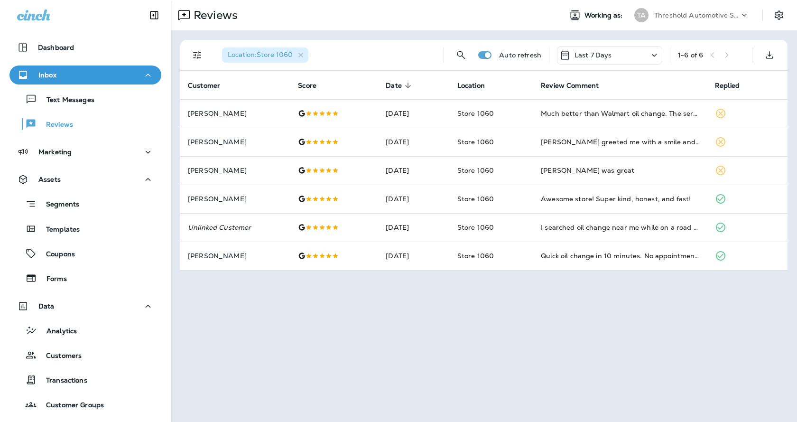
click at [404, 46] on div "Location : Store 1060" at bounding box center [326, 55] width 222 height 30
